Goal: Book appointment/travel/reservation

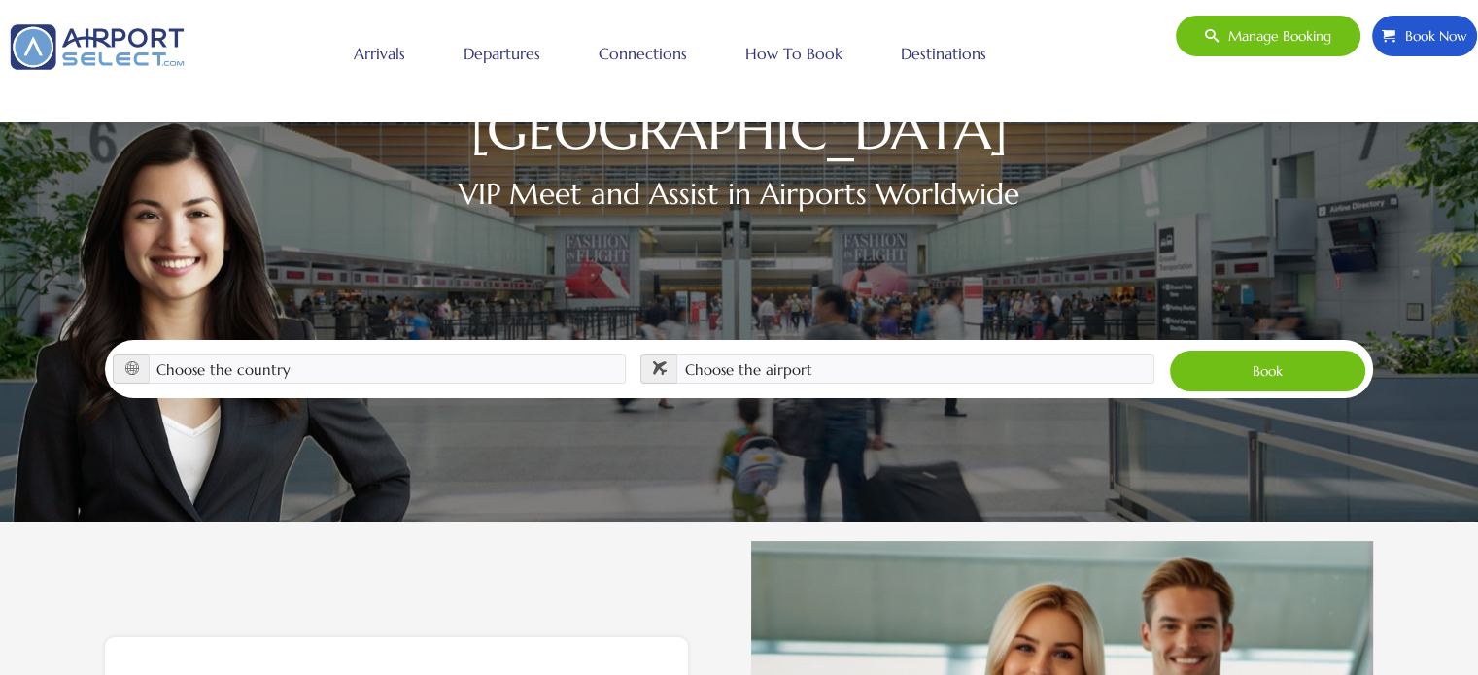
scroll to position [194, 0]
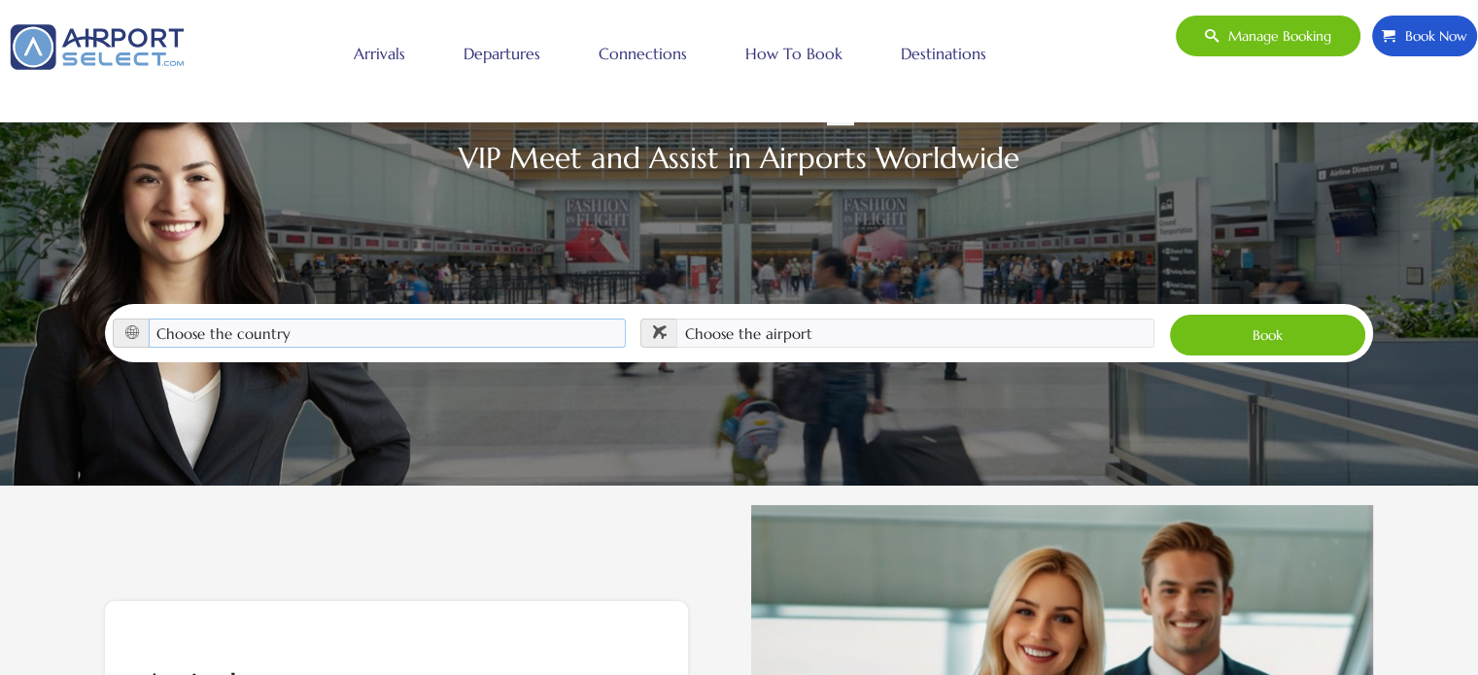
click at [423, 319] on select "Choose the country [GEOGRAPHIC_DATA] [GEOGRAPHIC_DATA] [GEOGRAPHIC_DATA] [GEOGR…" at bounding box center [388, 333] width 478 height 29
select select "ALB"
click at [149, 319] on select "Choose the country [GEOGRAPHIC_DATA] [GEOGRAPHIC_DATA] [GEOGRAPHIC_DATA] [GEOGR…" at bounding box center [388, 333] width 478 height 29
click at [751, 319] on select "Choose the airport [GEOGRAPHIC_DATA] (TIA / LATI)" at bounding box center [915, 333] width 478 height 29
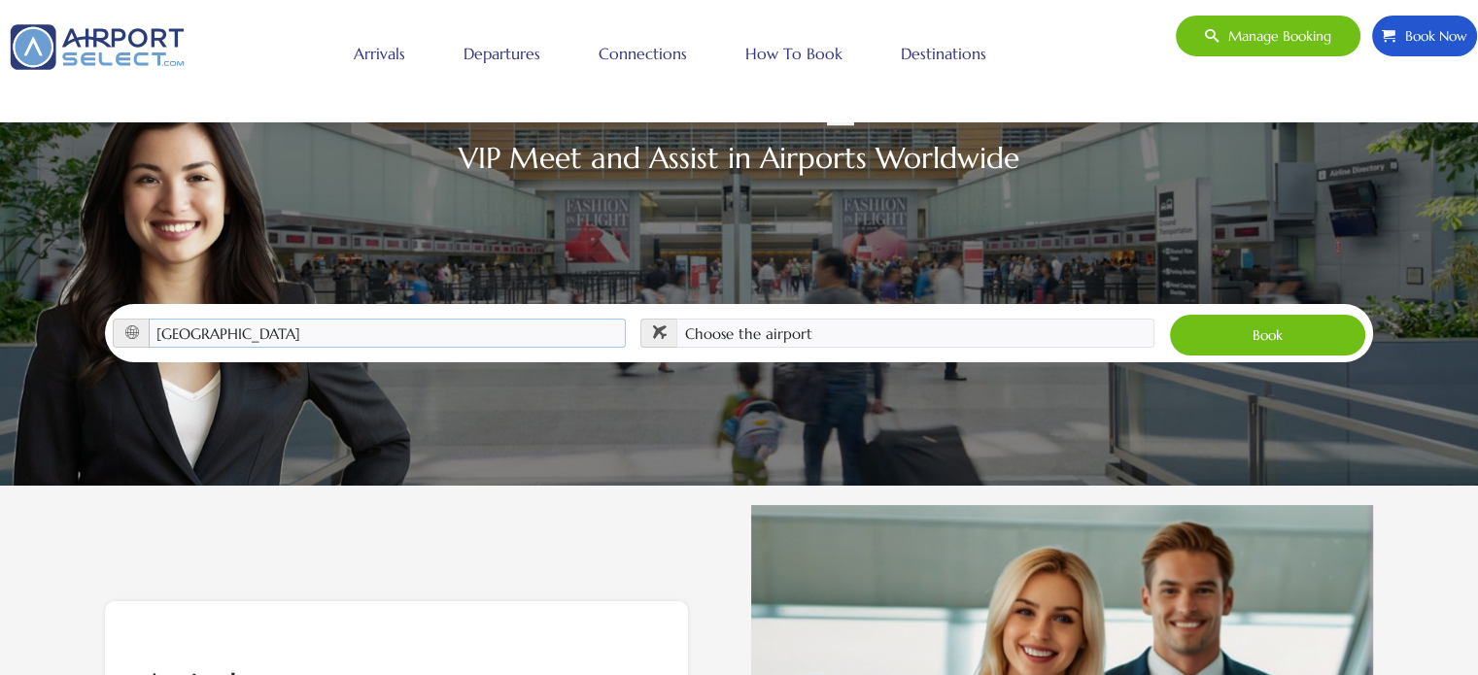
click at [275, 319] on select "Choose the country [GEOGRAPHIC_DATA] [GEOGRAPHIC_DATA] [GEOGRAPHIC_DATA] [GEOGR…" at bounding box center [388, 333] width 478 height 29
click at [149, 319] on select "Choose the country [GEOGRAPHIC_DATA] [GEOGRAPHIC_DATA] [GEOGRAPHIC_DATA] [GEOGR…" at bounding box center [388, 333] width 478 height 29
click at [762, 319] on select "Choose the airport [GEOGRAPHIC_DATA] (TIA / LATI)" at bounding box center [915, 333] width 478 height 29
click at [295, 319] on select "Choose the country [GEOGRAPHIC_DATA] [GEOGRAPHIC_DATA] [GEOGRAPHIC_DATA] [GEOGR…" at bounding box center [388, 333] width 478 height 29
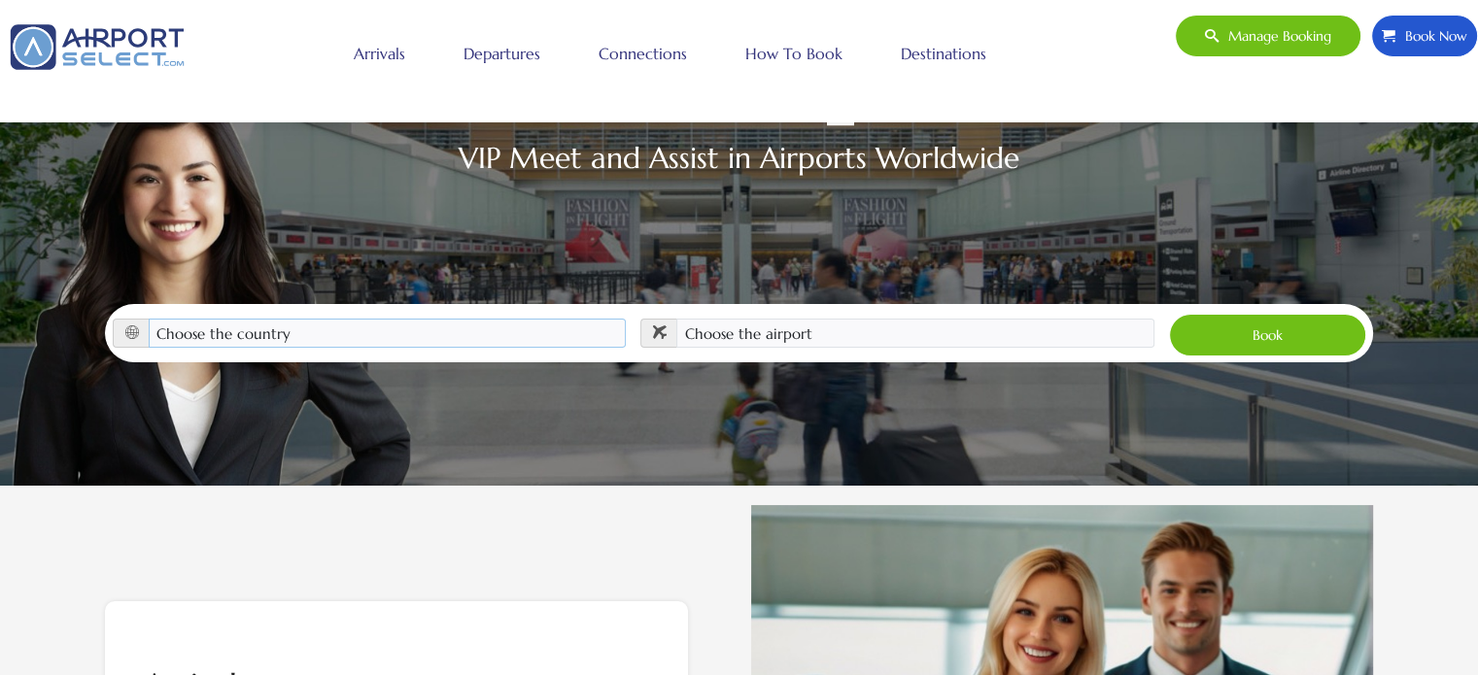
select select "MNE"
click at [149, 319] on select "Choose the country [GEOGRAPHIC_DATA] [GEOGRAPHIC_DATA] [GEOGRAPHIC_DATA] [GEOGR…" at bounding box center [388, 333] width 478 height 29
click at [762, 319] on select "Choose the airport [GEOGRAPHIC_DATA] (TGD / LYPG) [GEOGRAPHIC_DATA] (TIV / LYTV)" at bounding box center [915, 333] width 478 height 29
select select "TGD"
click at [676, 319] on select "Choose the airport [GEOGRAPHIC_DATA] (TGD / LYPG) [GEOGRAPHIC_DATA] (TIV / LYTV)" at bounding box center [915, 333] width 478 height 29
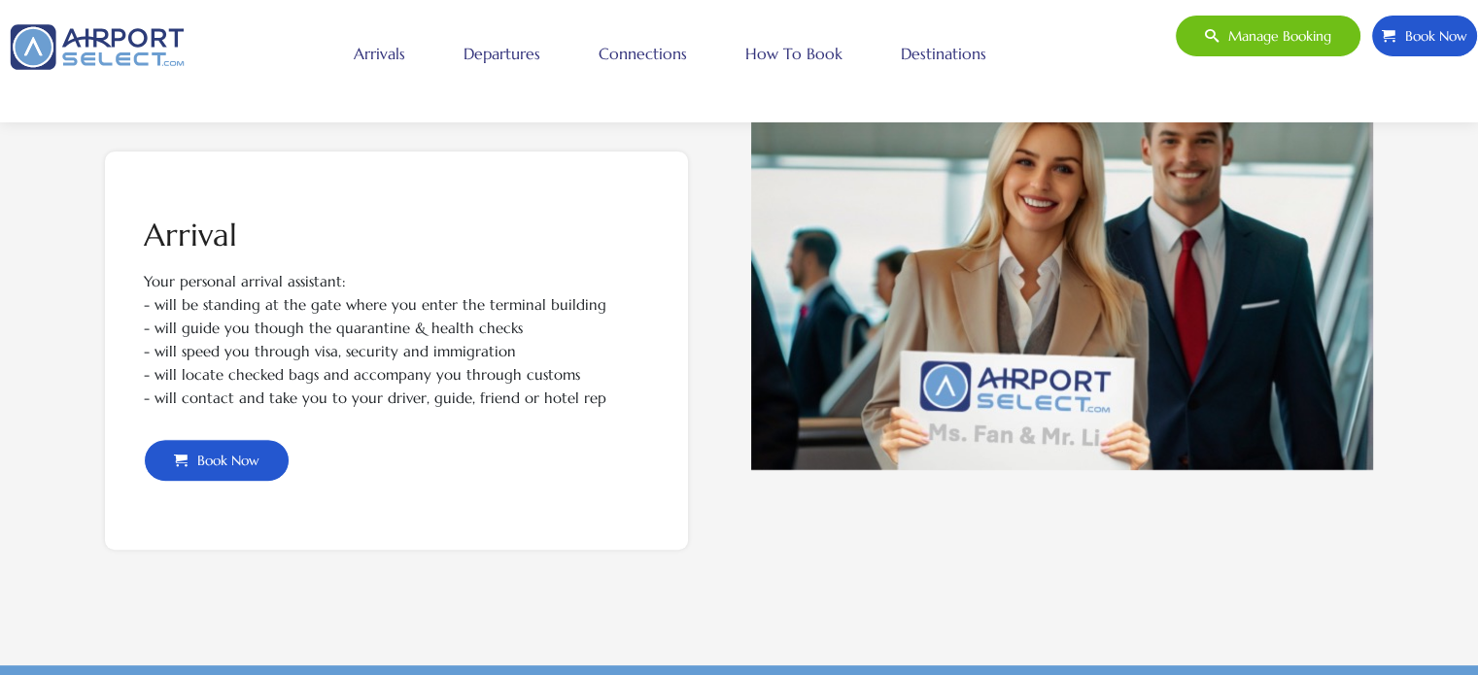
scroll to position [647, 0]
